Goal: Check status: Check status

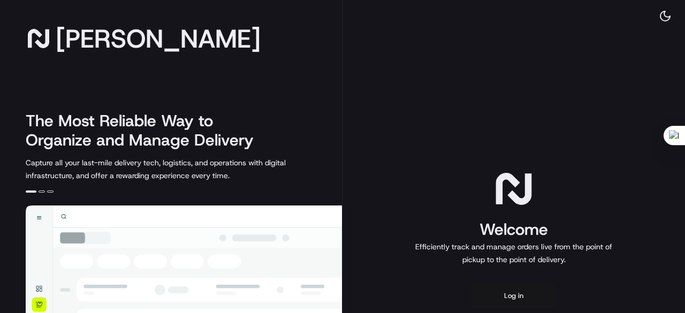
click at [516, 297] on button "Log in" at bounding box center [514, 296] width 86 height 26
